Goal: Task Accomplishment & Management: Manage account settings

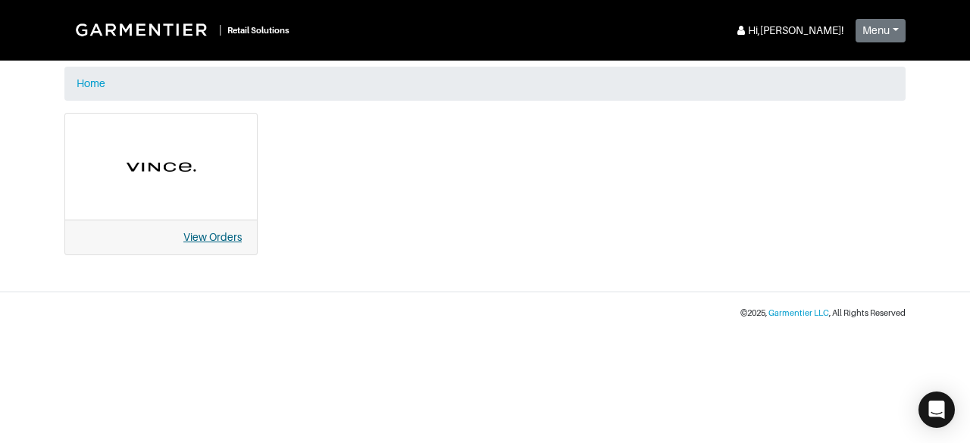
click at [211, 235] on link "View Orders" at bounding box center [212, 237] width 58 height 12
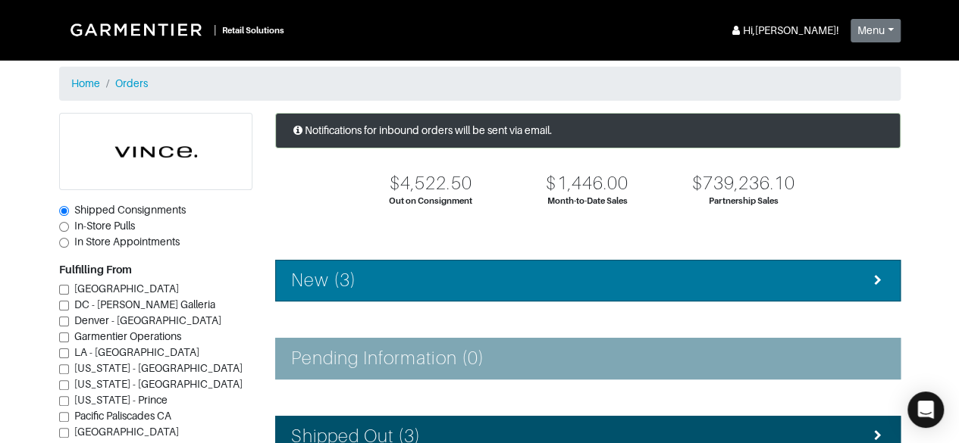
click at [401, 265] on li "New (3)" at bounding box center [587, 281] width 625 height 42
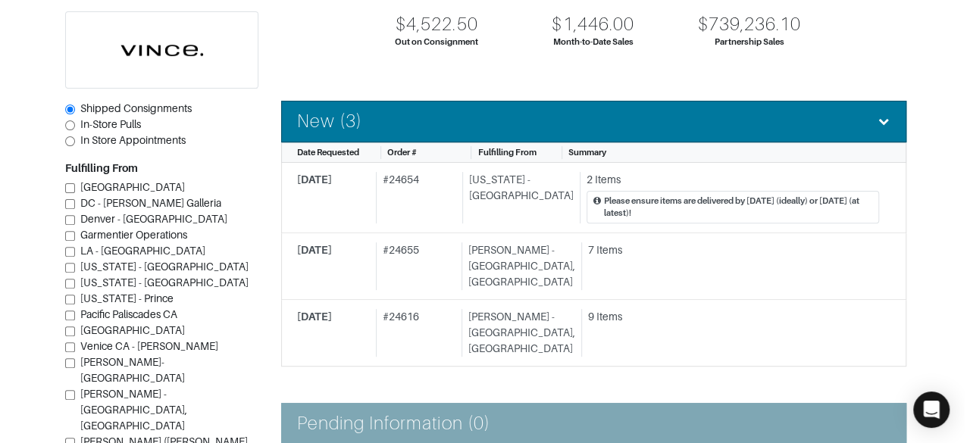
scroll to position [168, 0]
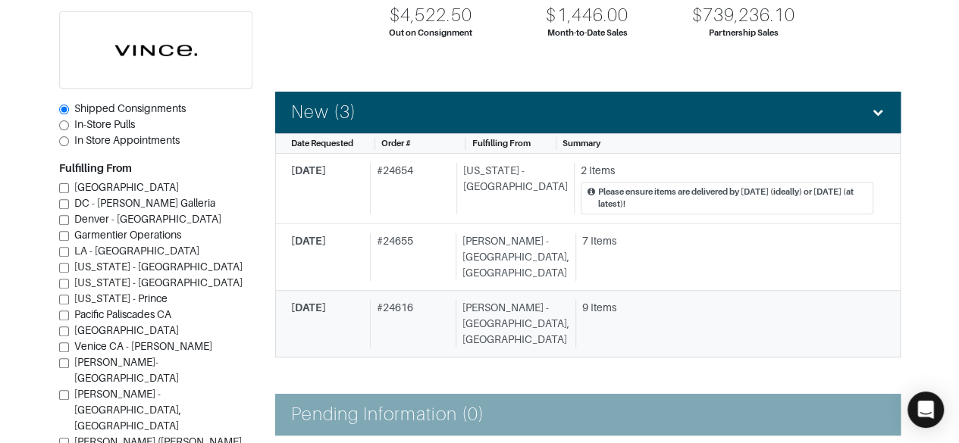
click at [592, 300] on div "9 Items" at bounding box center [727, 308] width 291 height 16
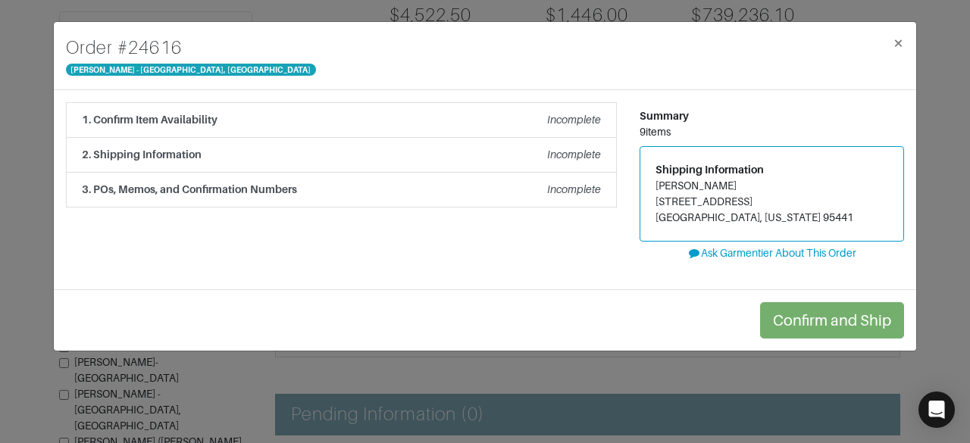
click at [113, 124] on strong "1. Confirm Item Availability" at bounding box center [150, 120] width 136 height 12
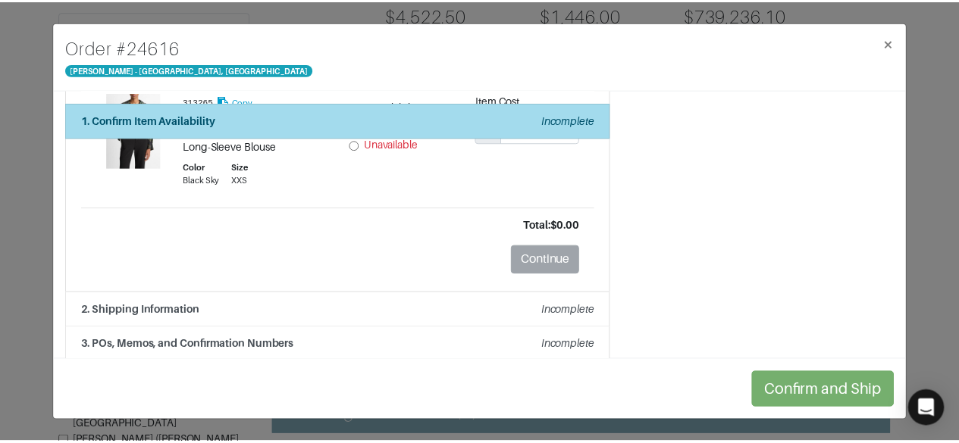
scroll to position [1038, 0]
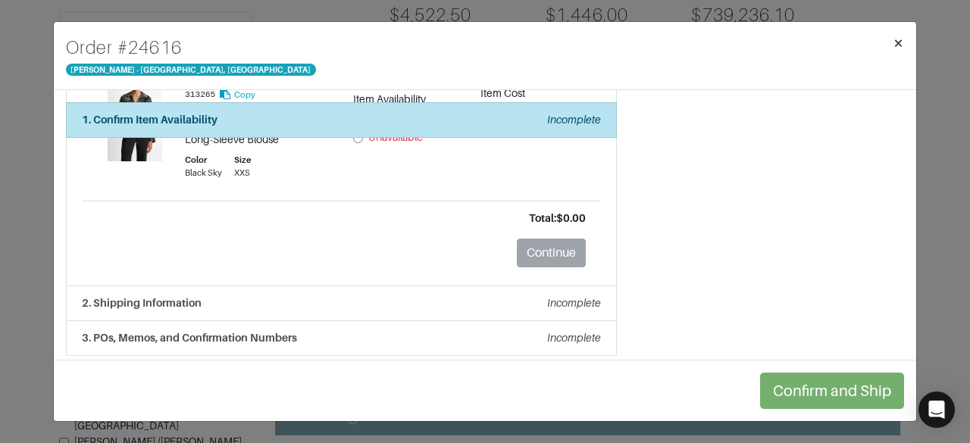
click at [902, 45] on span "×" at bounding box center [898, 43] width 11 height 20
